Goal: Communication & Community: Connect with others

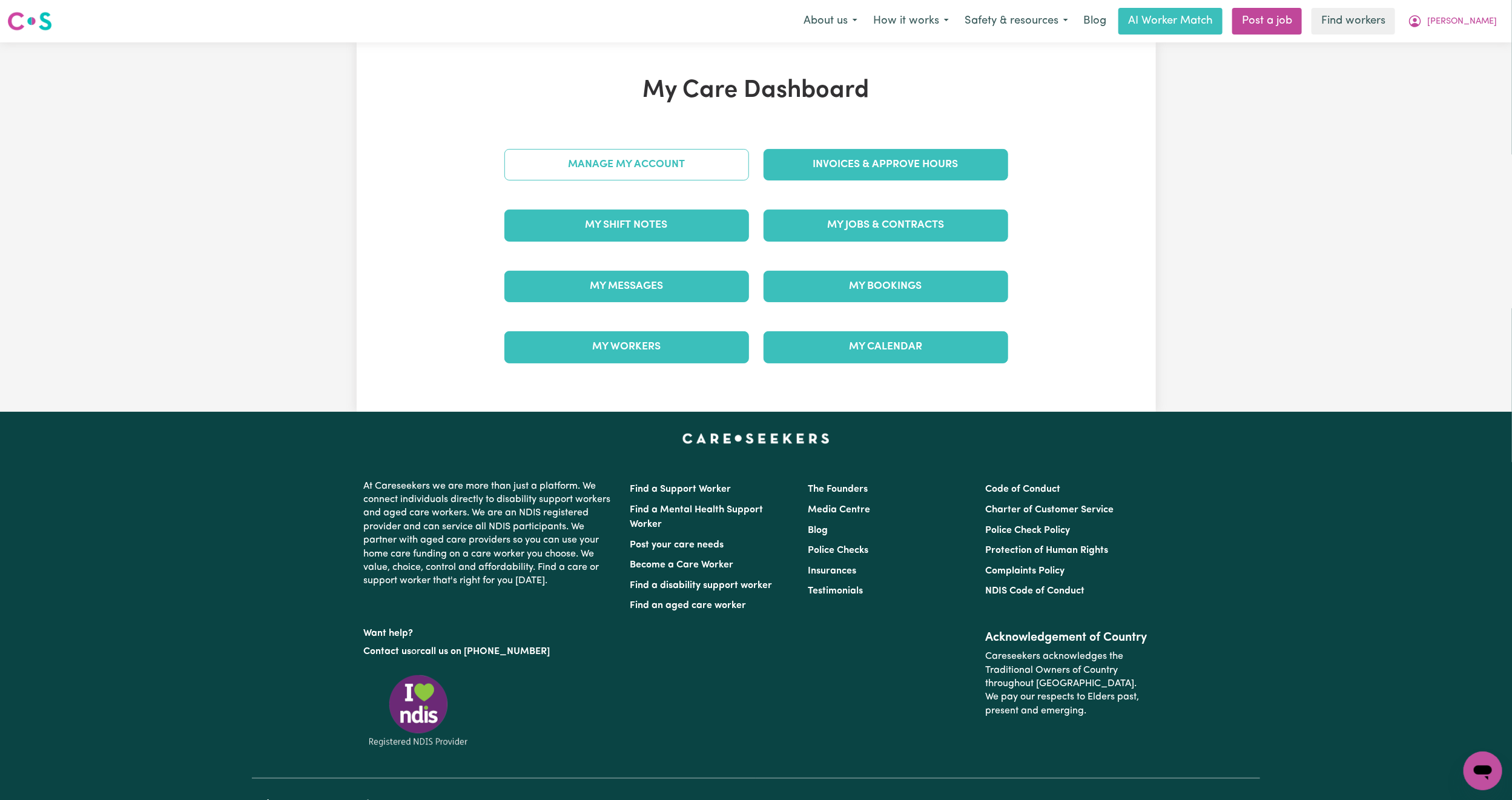
click at [666, 158] on link "Manage My Account" at bounding box center [627, 165] width 245 height 32
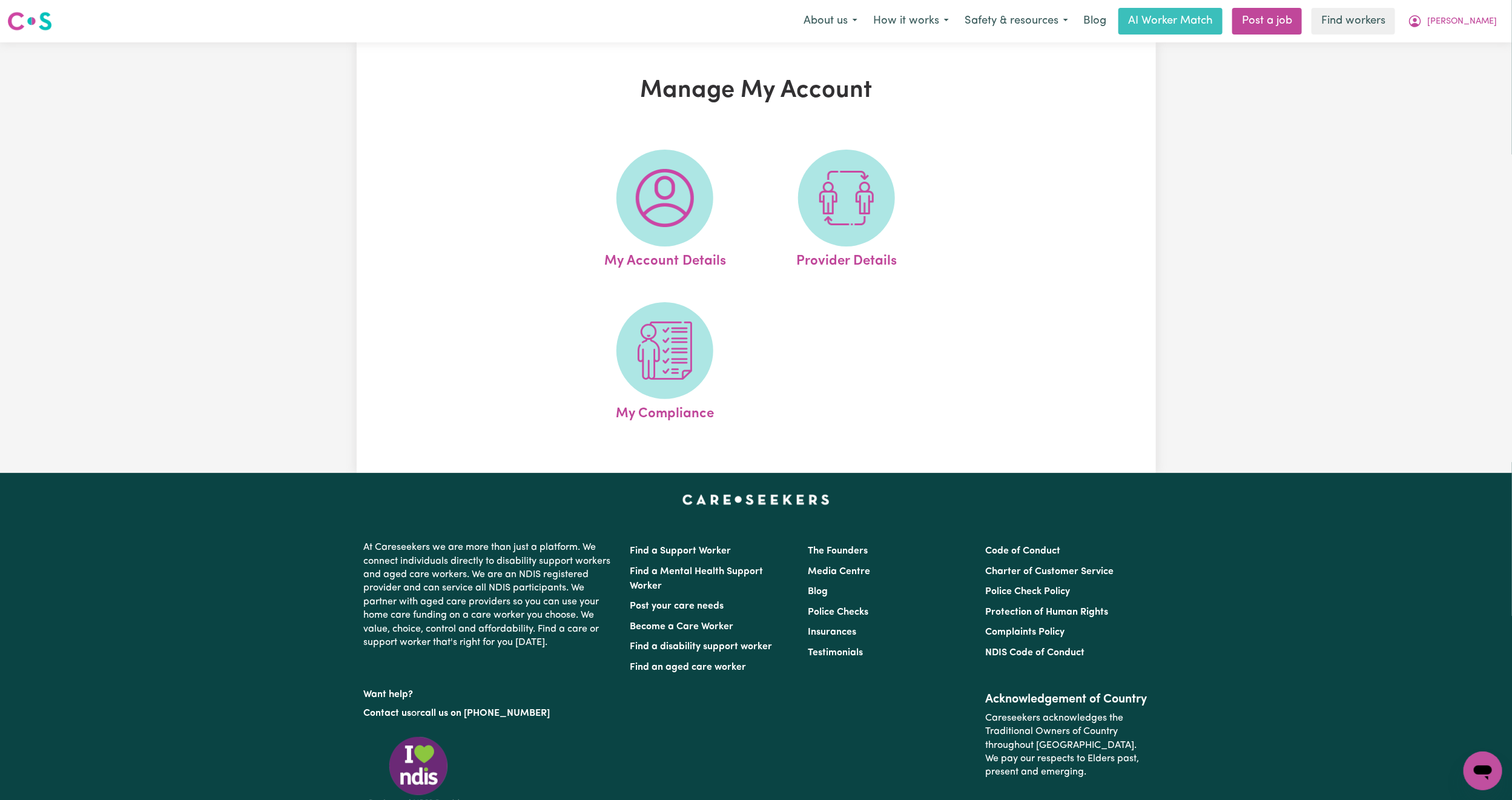
click at [656, 178] on img at bounding box center [665, 198] width 58 height 58
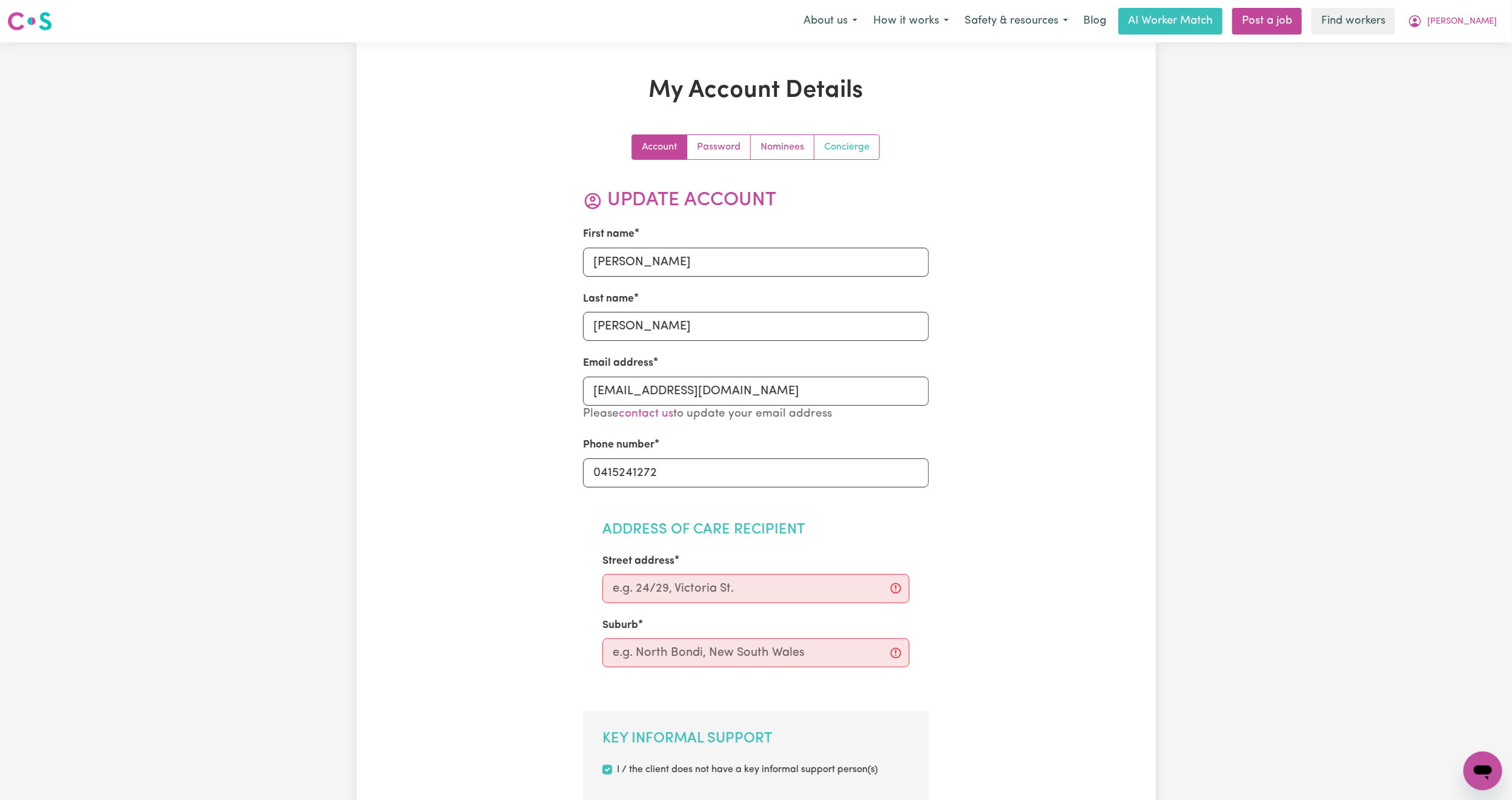
click at [837, 147] on link "Concierge" at bounding box center [847, 146] width 65 height 24
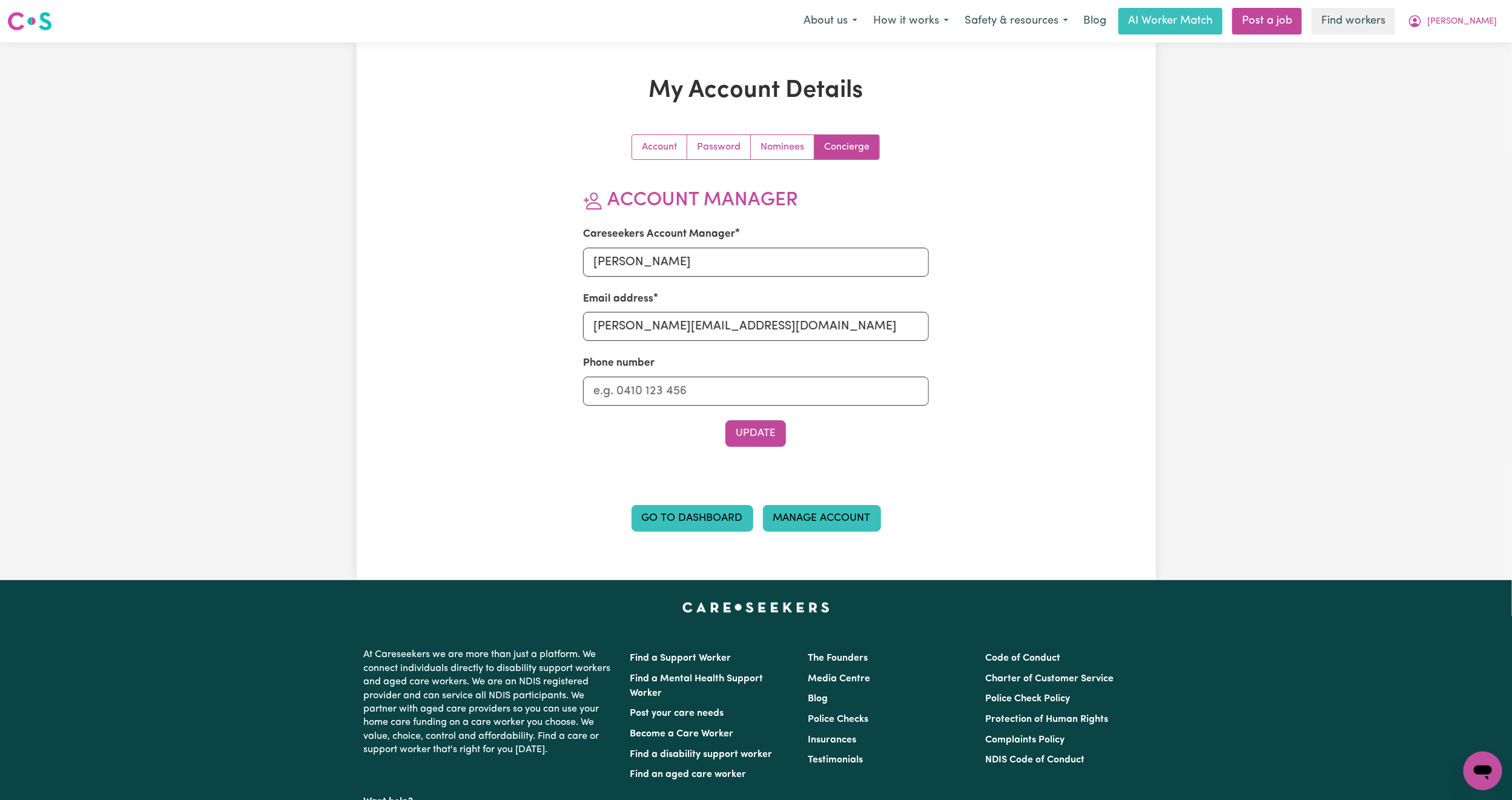
click at [804, 509] on link "Manage Account" at bounding box center [822, 517] width 118 height 26
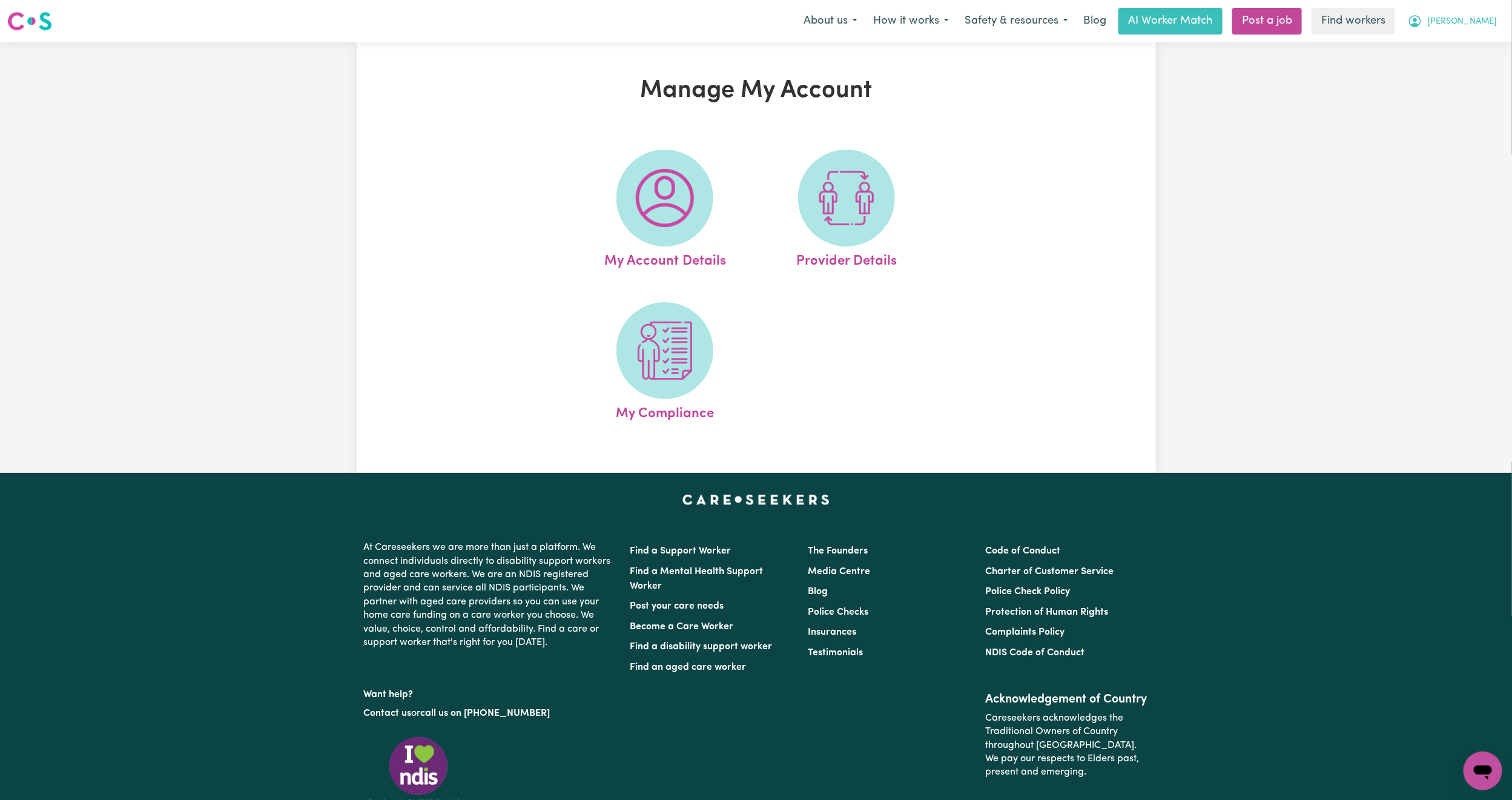
click at [1422, 23] on icon "My Account" at bounding box center [1415, 21] width 14 height 14
click at [1452, 44] on link "My Dashboard" at bounding box center [1457, 47] width 96 height 23
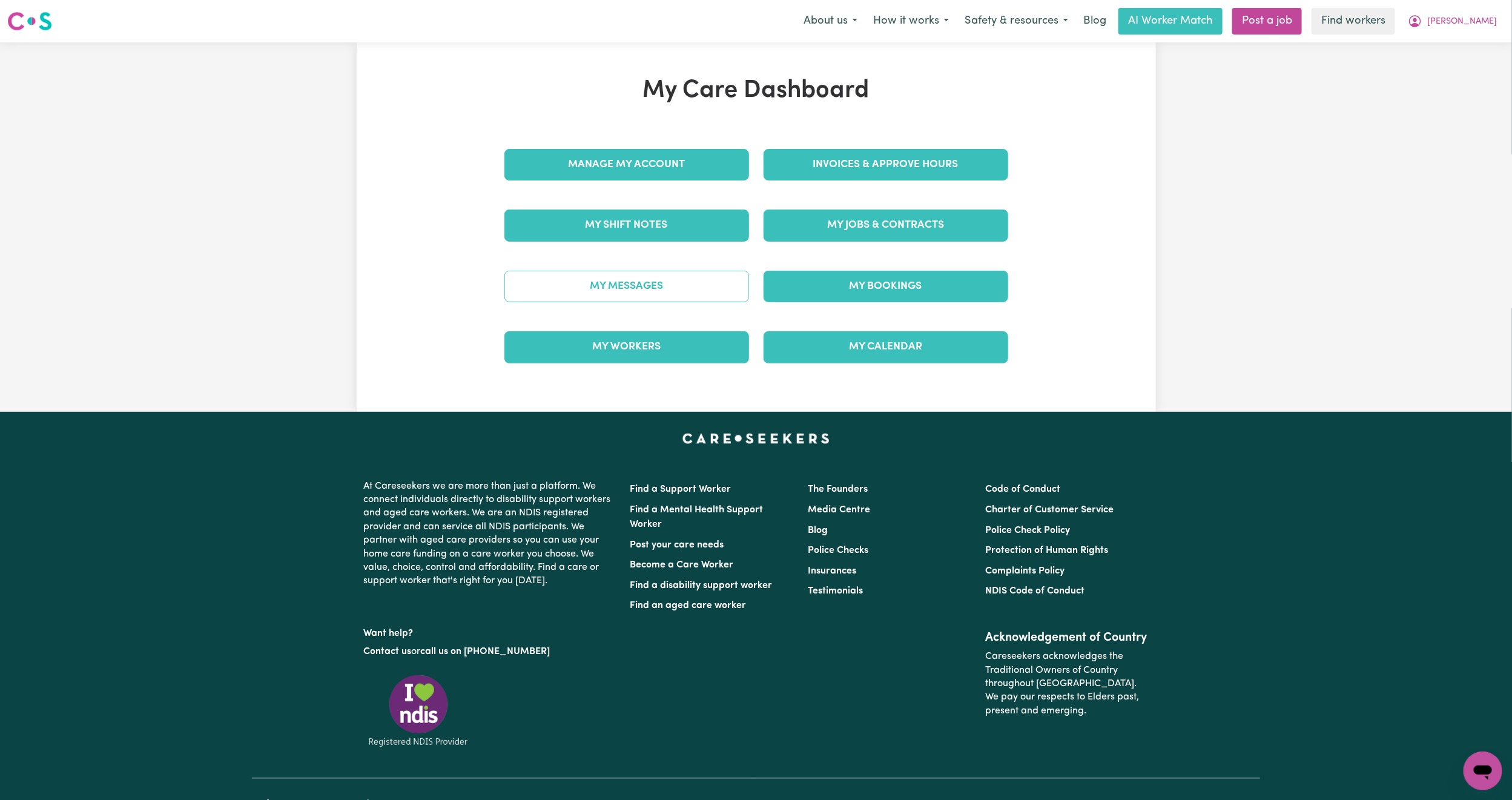
click at [731, 285] on link "My Messages" at bounding box center [627, 286] width 245 height 32
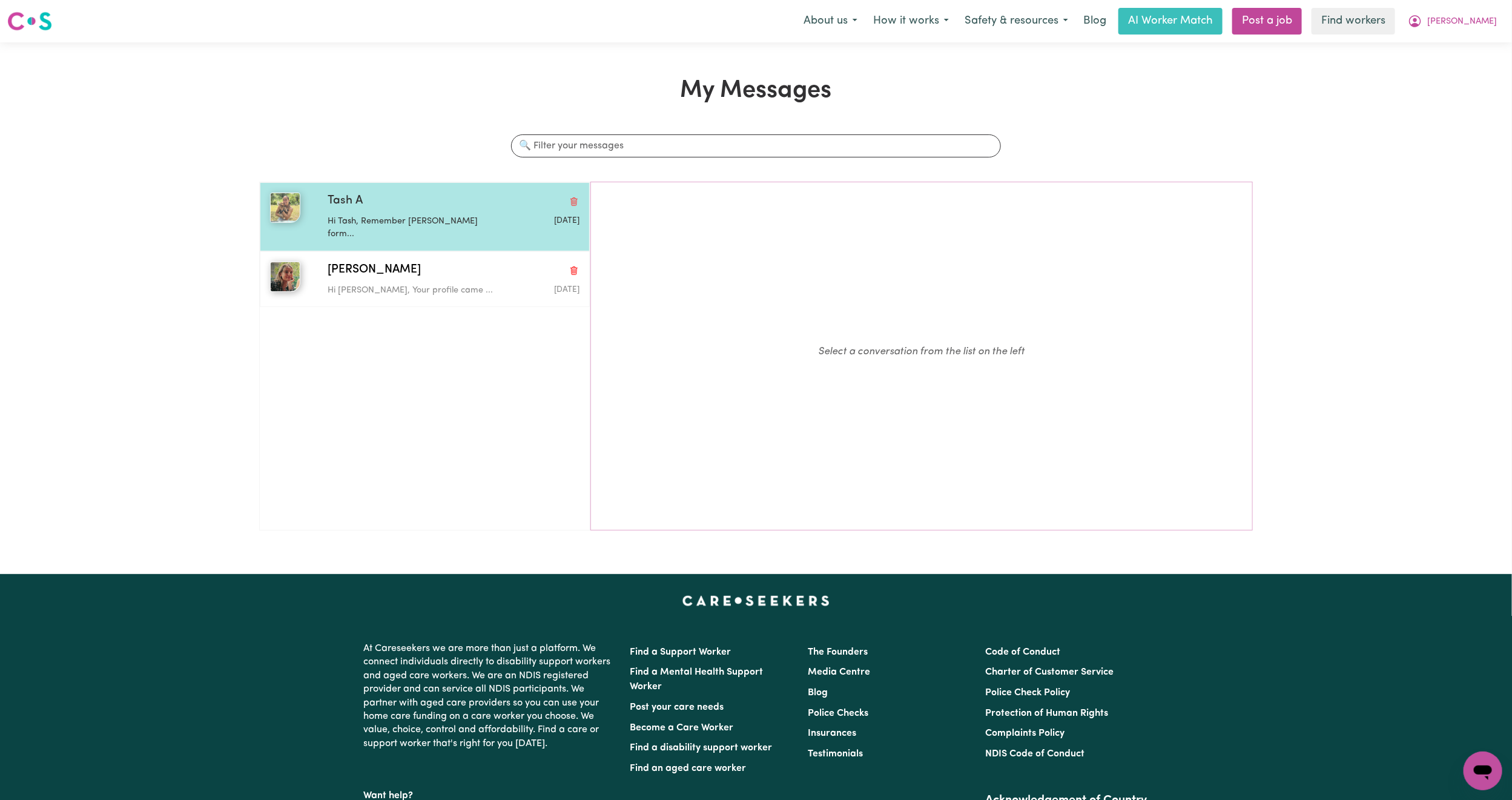
click at [447, 198] on div "Tash A" at bounding box center [453, 201] width 252 height 17
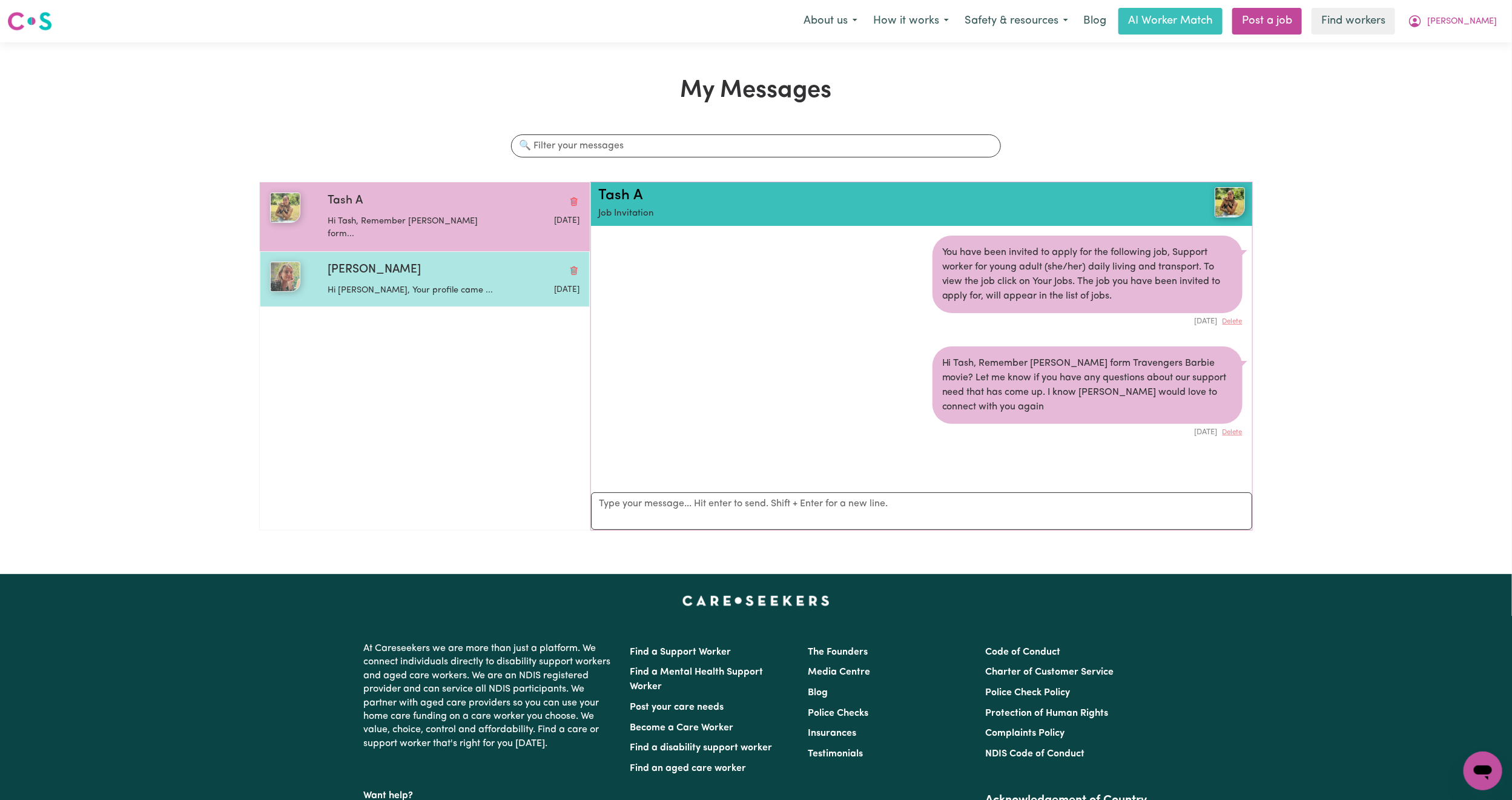
scroll to position [8, 0]
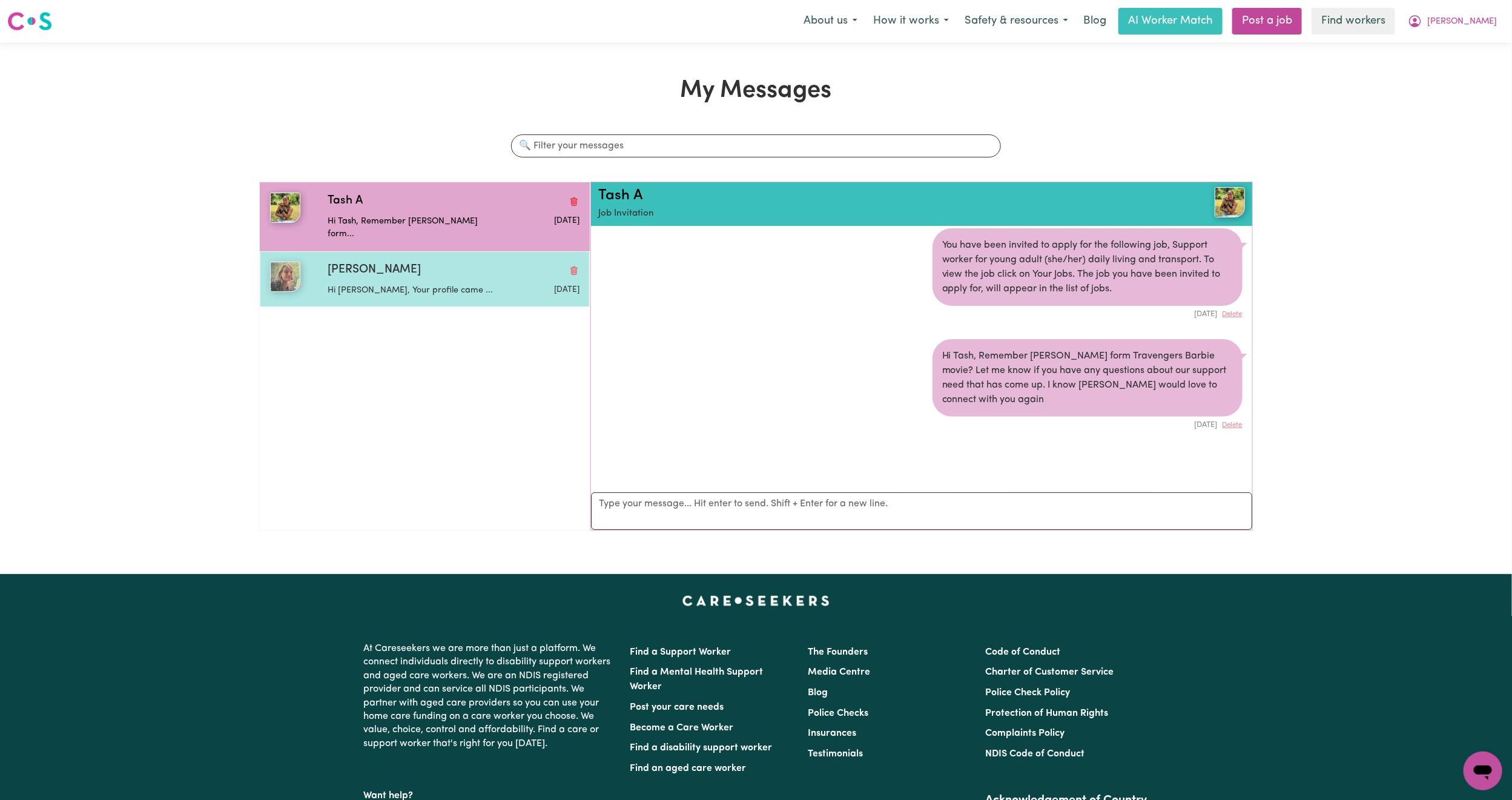
click at [416, 266] on div "[PERSON_NAME]" at bounding box center [453, 269] width 252 height 17
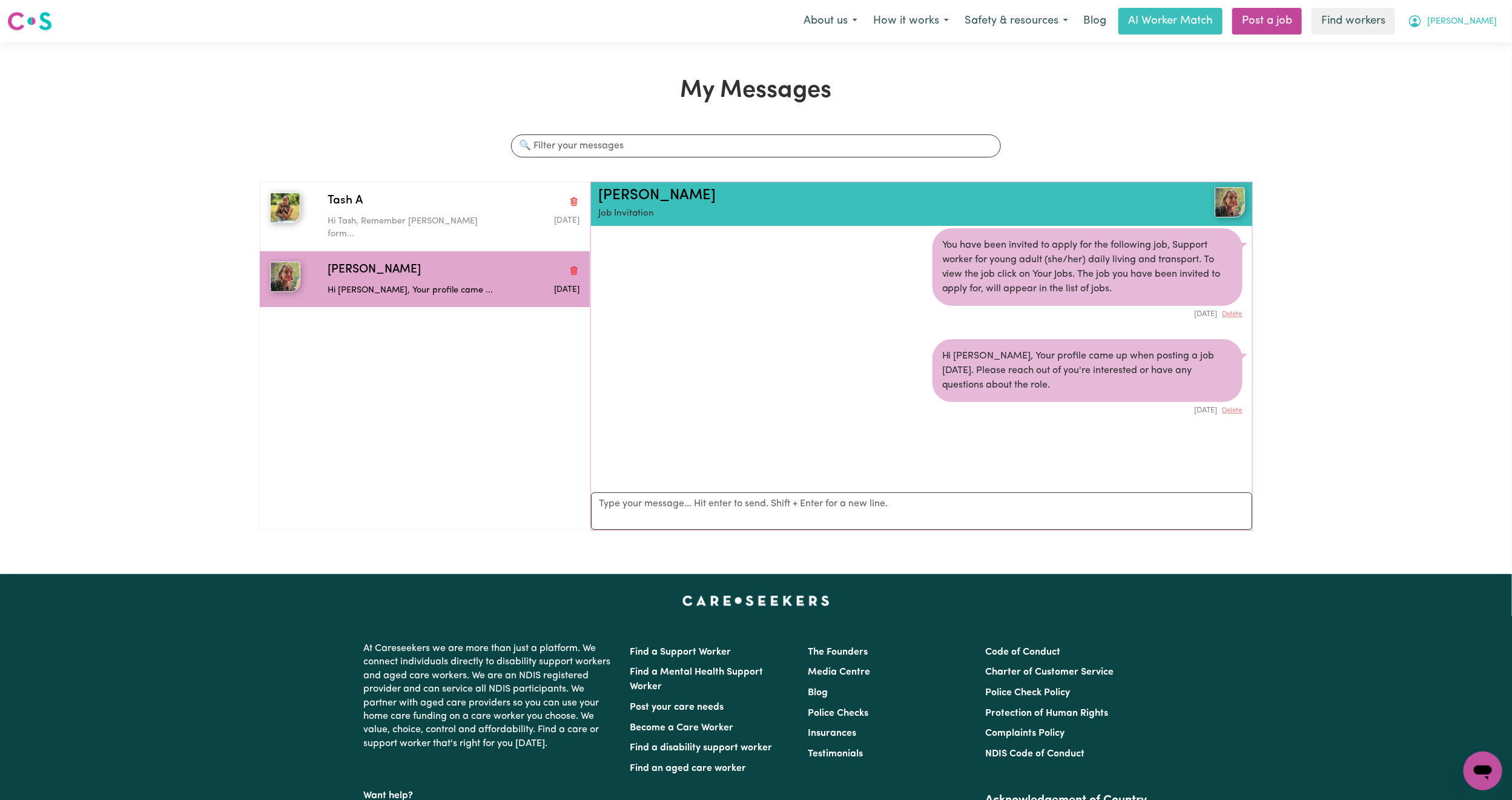
click at [1472, 19] on span "[PERSON_NAME]" at bounding box center [1461, 22] width 70 height 14
click at [1453, 70] on link "Logout" at bounding box center [1457, 69] width 96 height 23
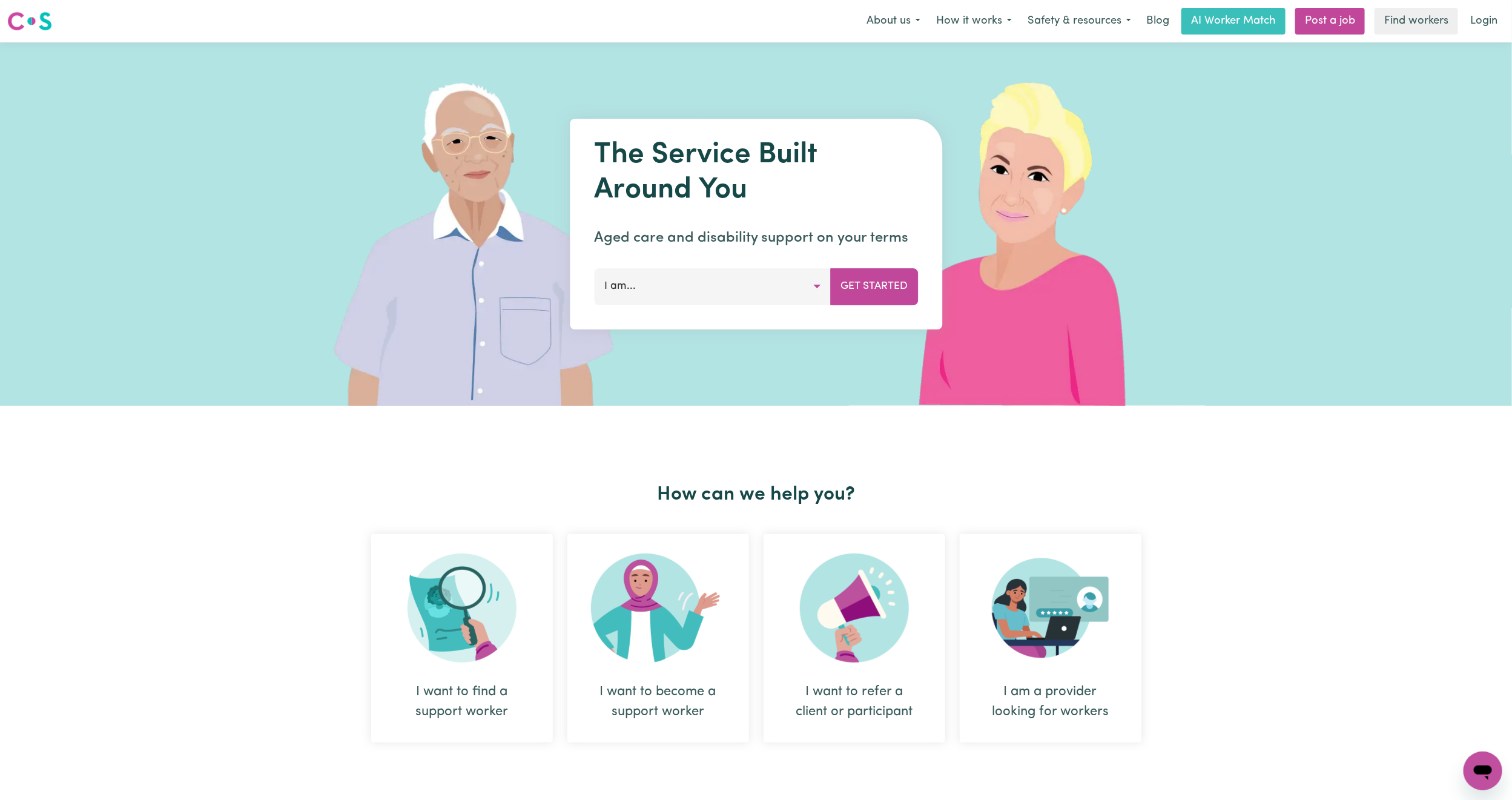
click at [1486, 34] on div "Menu About us How it works Safety & resources Blog AI Worker Match Post a job F…" at bounding box center [756, 21] width 1512 height 28
click at [1481, 27] on link "Login" at bounding box center [1484, 21] width 42 height 26
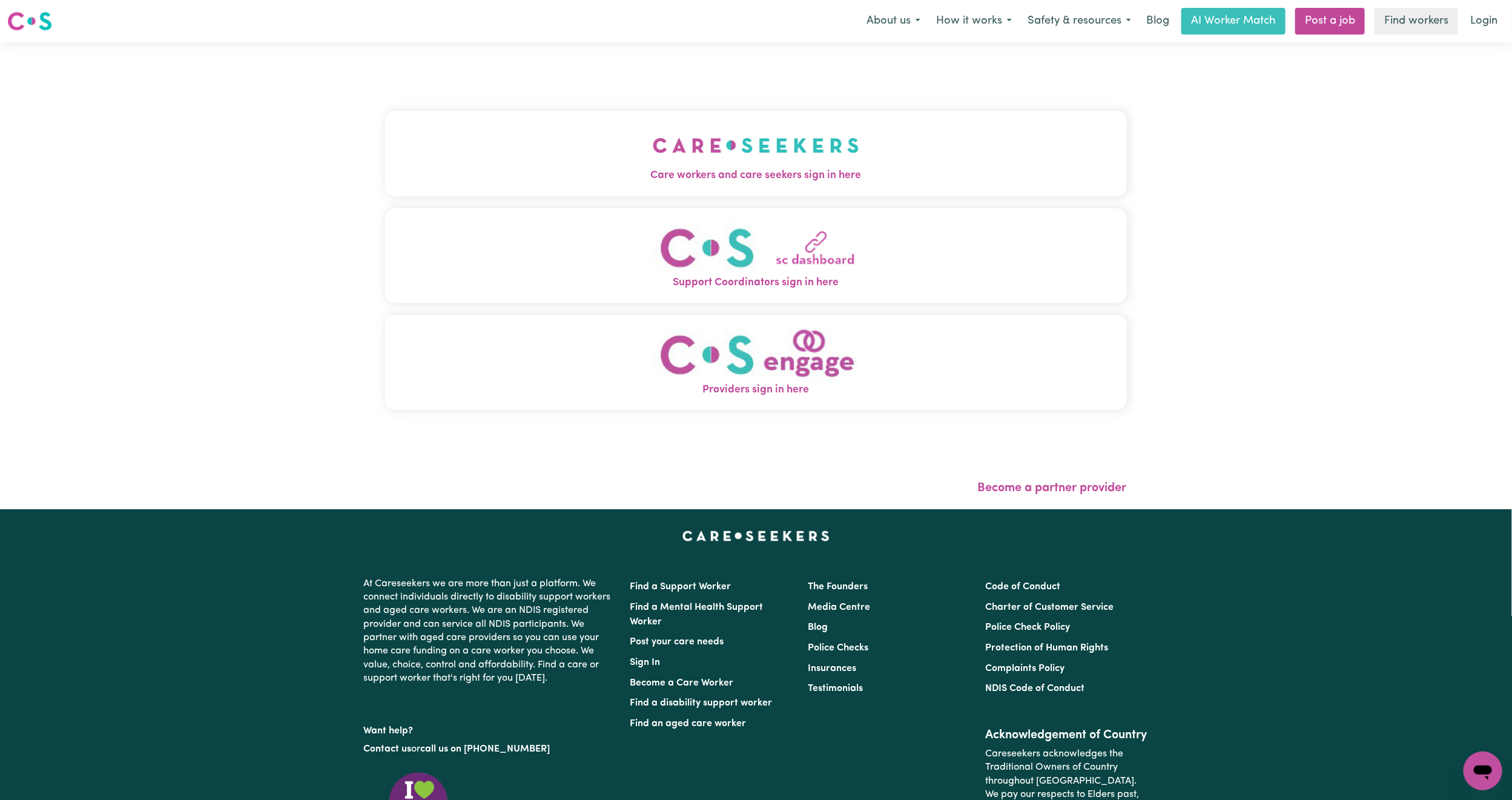
click at [385, 151] on button "Care workers and care seekers sign in here" at bounding box center [756, 154] width 742 height 85
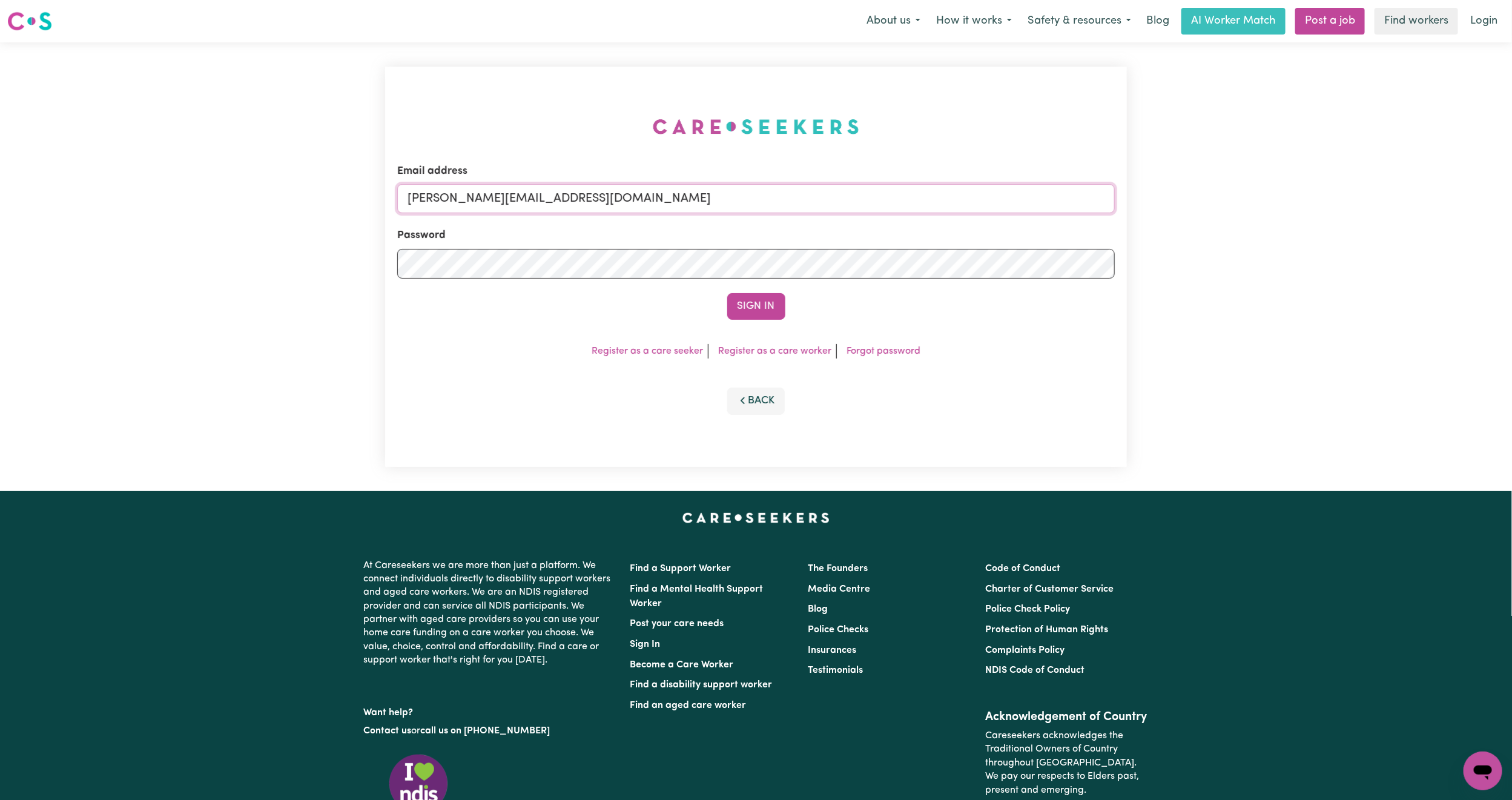
drag, startPoint x: 474, startPoint y: 199, endPoint x: 487, endPoint y: 207, distance: 15.3
click at [476, 200] on input "[PERSON_NAME][EMAIL_ADDRESS][DOMAIN_NAME]" at bounding box center [755, 199] width 717 height 29
click at [865, 249] on form "Email address [EMAIL_ADDRESS][PERSON_NAME][DOMAIN_NAME] Password Sign In" at bounding box center [755, 241] width 717 height 156
type input "[EMAIL_ADDRESS][DOMAIN_NAME]"
click at [756, 306] on button "Sign In" at bounding box center [756, 306] width 58 height 26
